Goal: Information Seeking & Learning: Learn about a topic

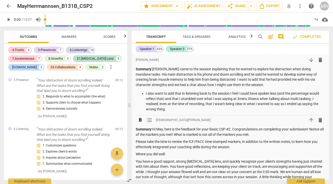
scroll to position [96, 0]
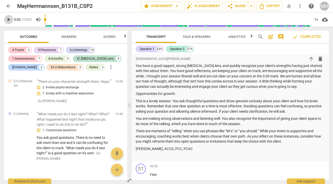
click at [9, 21] on span "play_arrow" at bounding box center [9, 19] width 6 height 6
click at [9, 19] on span "play_arrow" at bounding box center [9, 19] width 6 height 6
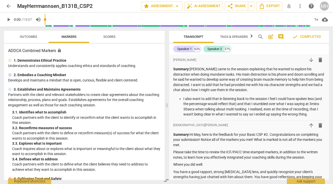
click at [8, 20] on span "play_arrow" at bounding box center [9, 19] width 6 height 6
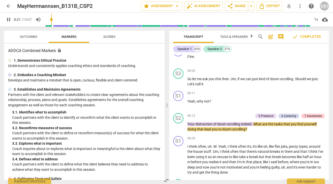
click at [28, 38] on span "Outcomes" at bounding box center [28, 37] width 17 height 4
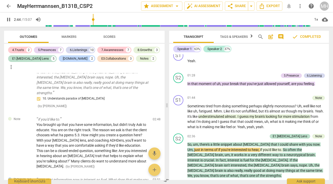
scroll to position [351, 0]
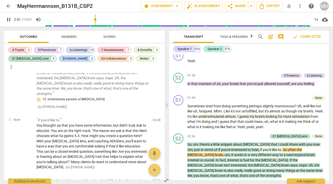
click at [9, 20] on span "pause" at bounding box center [9, 19] width 6 height 6
click at [9, 19] on span "play_arrow" at bounding box center [9, 19] width 6 height 6
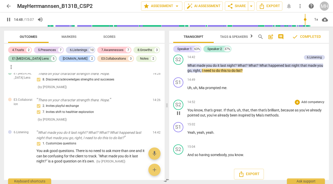
scroll to position [1794, 0]
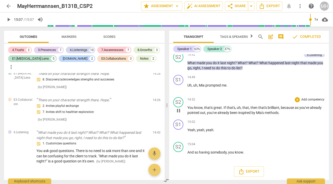
type input "907"
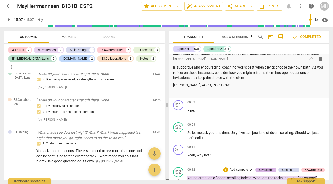
scroll to position [191, 0]
click at [11, 7] on span "arrow_back" at bounding box center [9, 6] width 6 height 6
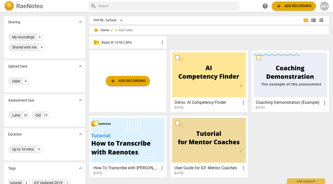
click at [120, 42] on p "Basic B-131B CSPs" at bounding box center [131, 42] width 58 height 5
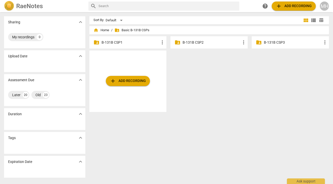
click at [201, 43] on p "B-131B CSP2" at bounding box center [212, 42] width 58 height 5
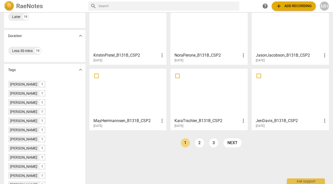
scroll to position [132, 0]
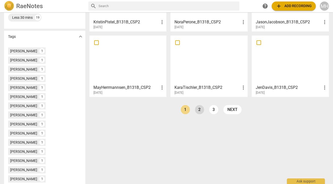
click at [200, 108] on link "2" at bounding box center [199, 109] width 9 height 9
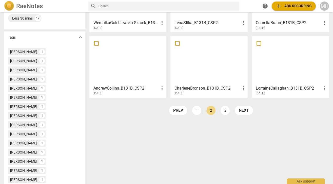
scroll to position [131, 0]
click at [224, 111] on link "3" at bounding box center [225, 109] width 9 height 9
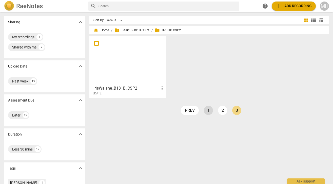
click at [209, 112] on link "1" at bounding box center [208, 110] width 9 height 9
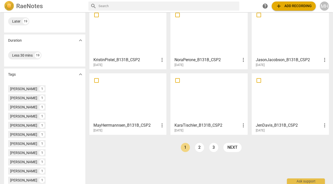
scroll to position [100, 0]
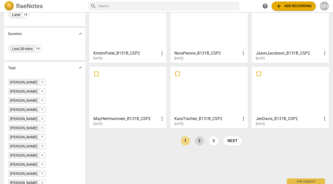
click at [199, 141] on link "2" at bounding box center [199, 140] width 9 height 9
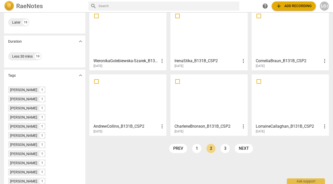
scroll to position [114, 0]
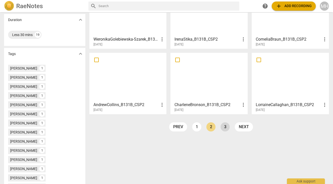
click at [223, 127] on link "3" at bounding box center [225, 126] width 9 height 9
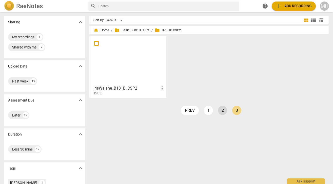
click at [220, 111] on link "2" at bounding box center [222, 110] width 9 height 9
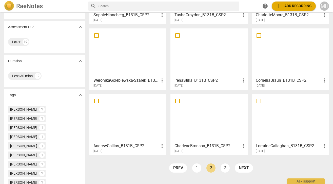
scroll to position [78, 0]
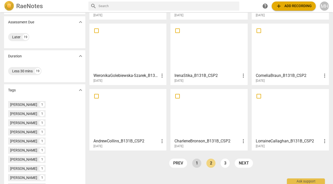
click at [195, 161] on link "1" at bounding box center [196, 162] width 9 height 9
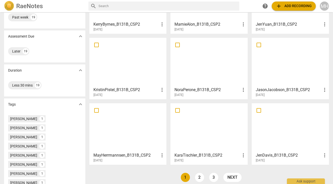
scroll to position [70, 0]
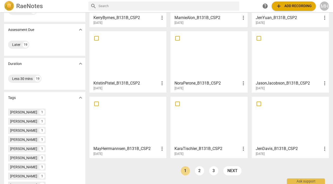
click at [288, 61] on div at bounding box center [291, 55] width 74 height 45
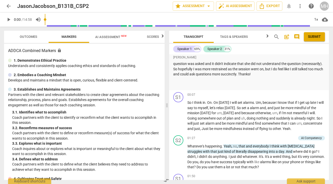
scroll to position [79, 0]
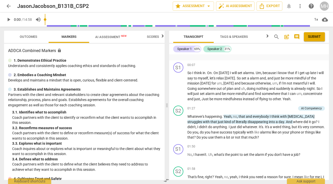
click at [10, 8] on span "arrow_back" at bounding box center [9, 6] width 6 height 6
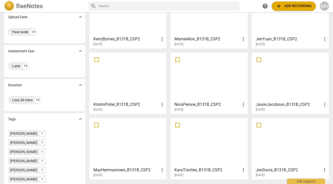
scroll to position [66, 0]
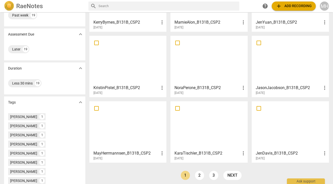
click at [196, 67] on div at bounding box center [209, 60] width 74 height 45
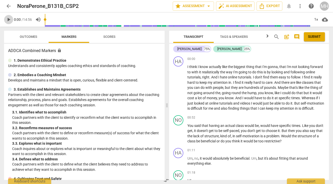
click at [9, 22] on span "play_arrow" at bounding box center [9, 19] width 6 height 6
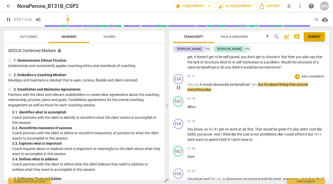
scroll to position [79, 0]
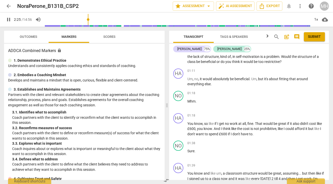
click at [7, 20] on span "pause" at bounding box center [9, 19] width 6 height 6
click at [7, 20] on span "play_arrow" at bounding box center [9, 19] width 6 height 6
click at [9, 20] on span "pause" at bounding box center [9, 19] width 6 height 6
type input "153"
